Goal: Transaction & Acquisition: Purchase product/service

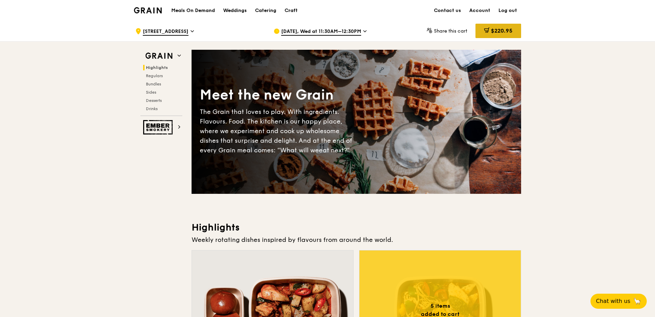
click at [496, 32] on span "$220.95" at bounding box center [502, 30] width 22 height 7
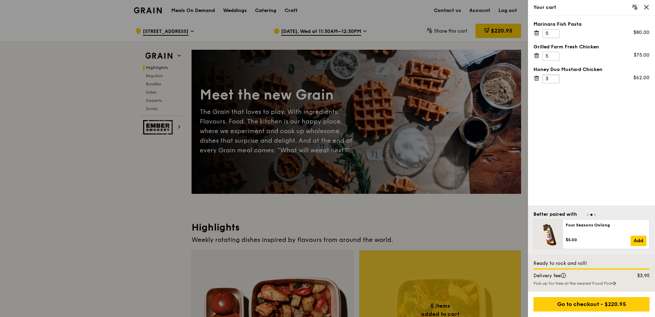
click at [554, 81] on input "3" at bounding box center [551, 79] width 17 height 9
click at [554, 76] on input "4" at bounding box center [551, 79] width 17 height 9
type input "5"
click at [555, 78] on input "5" at bounding box center [551, 79] width 17 height 9
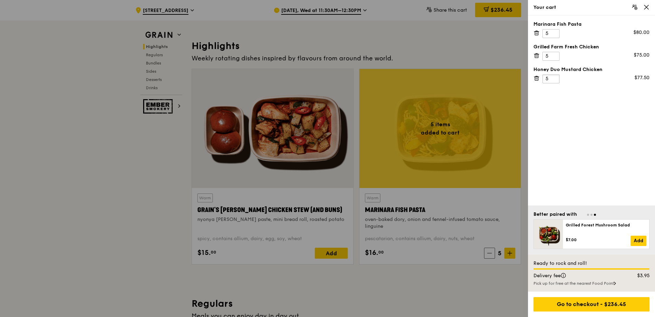
scroll to position [206, 0]
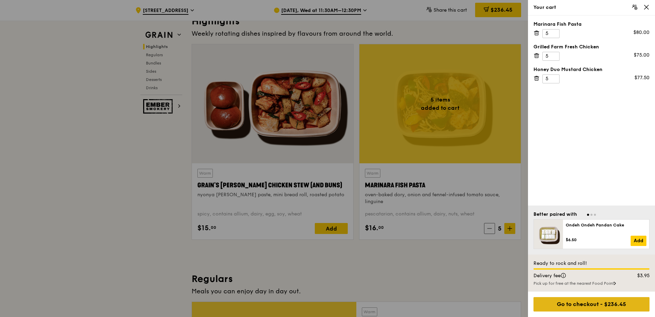
click at [603, 308] on div "Go to checkout - $236.45" at bounding box center [592, 305] width 116 height 14
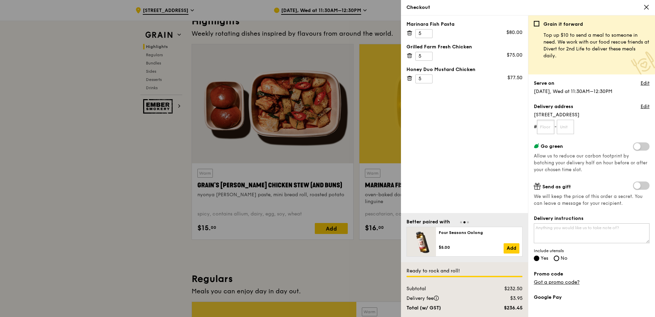
click at [553, 130] on input "text" at bounding box center [546, 127] width 18 height 14
type input "5"
click at [569, 122] on input "text" at bounding box center [566, 127] width 18 height 14
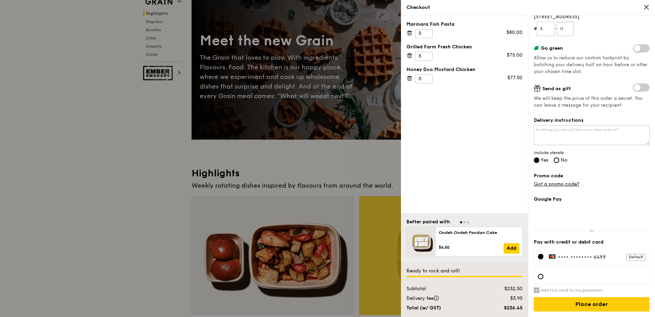
scroll to position [103, 0]
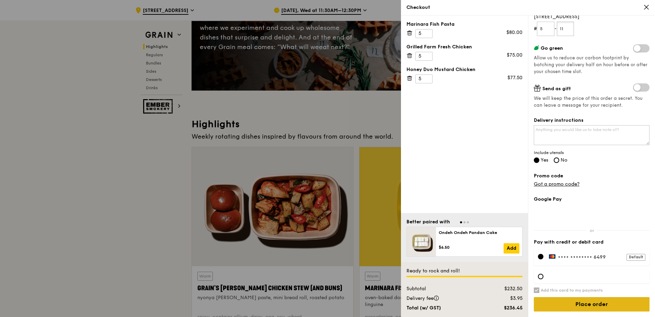
type input "11"
click at [603, 304] on input "Place order" at bounding box center [592, 305] width 116 height 14
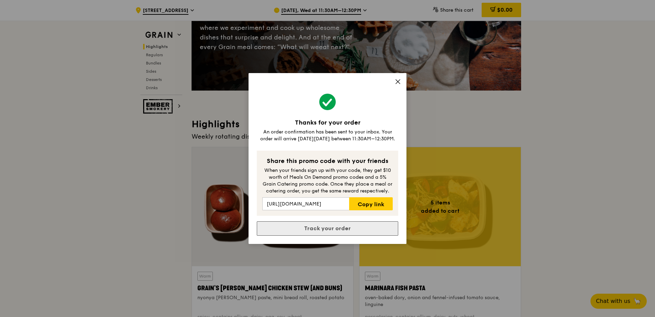
click at [363, 229] on link "Track your order" at bounding box center [328, 229] width 142 height 14
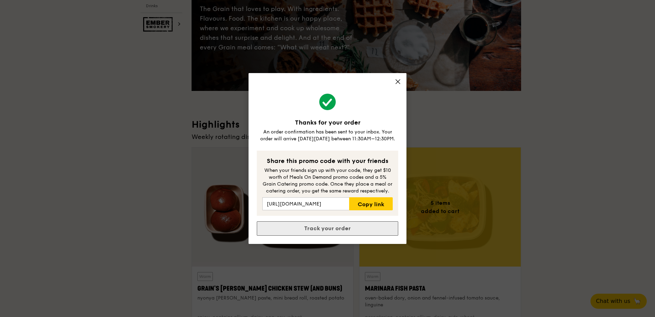
scroll to position [0, 0]
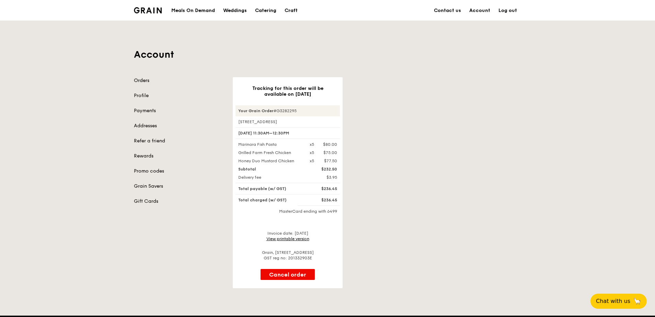
click at [139, 80] on link "Orders" at bounding box center [179, 80] width 91 height 7
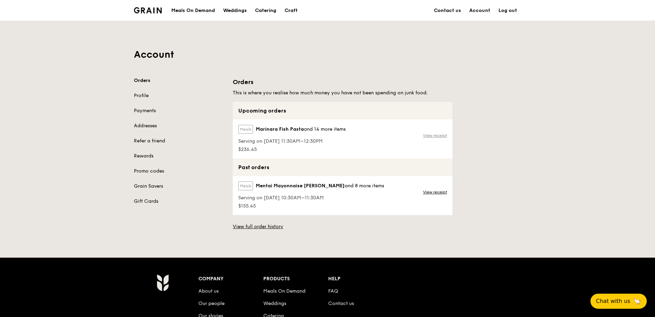
click at [442, 135] on link "View receipt" at bounding box center [435, 135] width 24 height 5
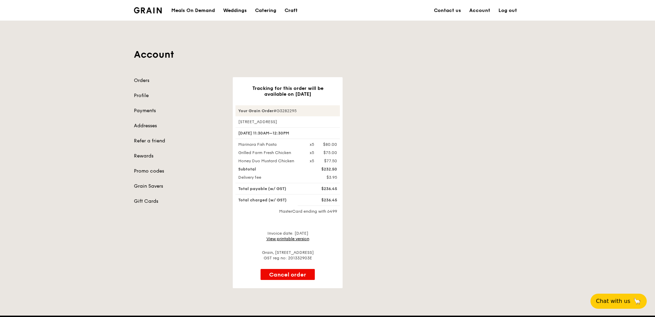
click at [308, 239] on link "View printable version" at bounding box center [288, 239] width 43 height 5
